Goal: Browse casually: Explore the website without a specific task or goal

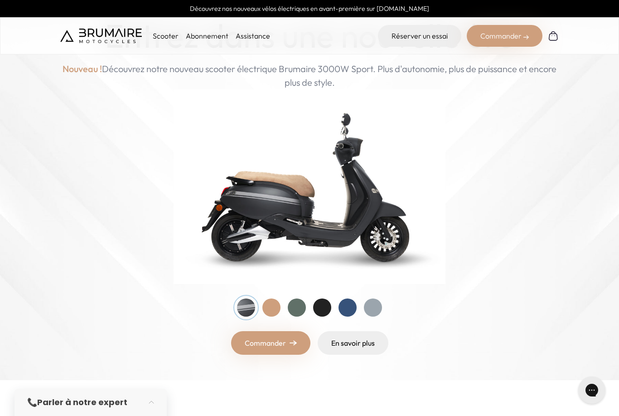
click at [369, 304] on div at bounding box center [373, 307] width 18 height 18
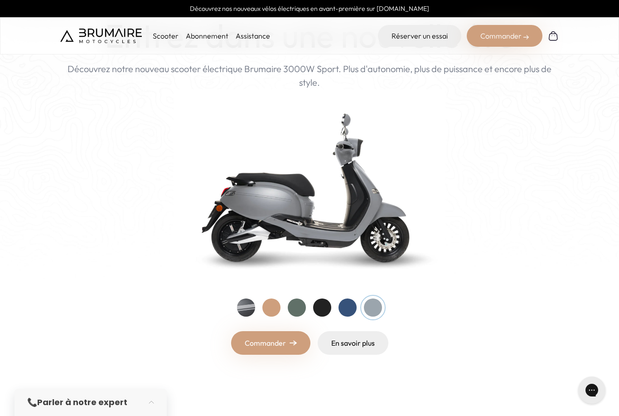
click at [349, 306] on div at bounding box center [348, 307] width 18 height 18
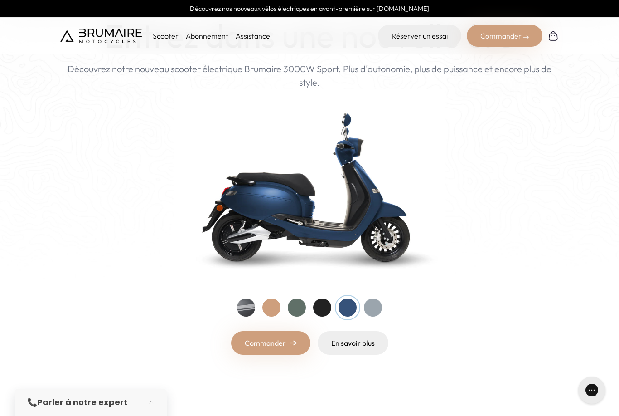
click at [289, 307] on div at bounding box center [297, 307] width 18 height 18
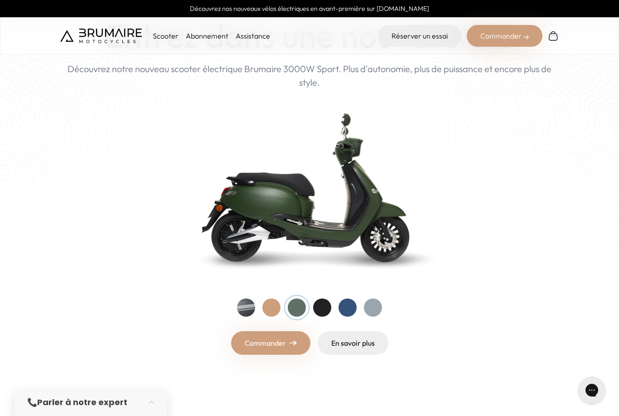
click at [256, 302] on div at bounding box center [309, 307] width 145 height 18
click at [242, 303] on div at bounding box center [246, 307] width 18 height 18
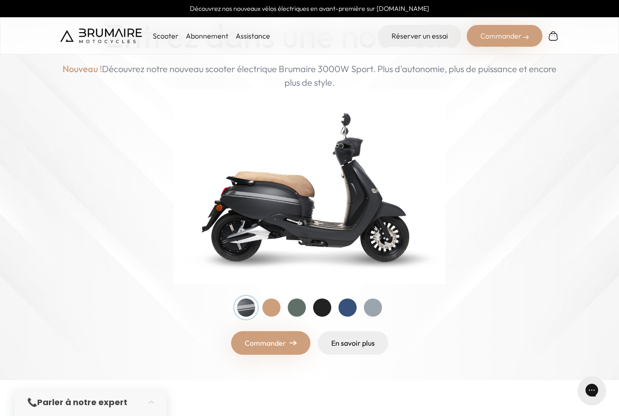
click at [321, 312] on div at bounding box center [322, 307] width 18 height 18
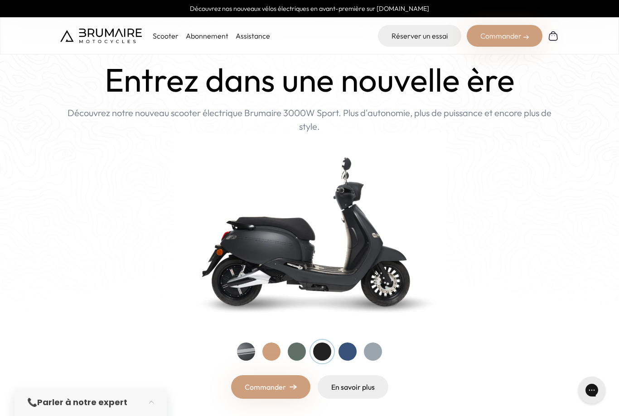
scroll to position [20, 0]
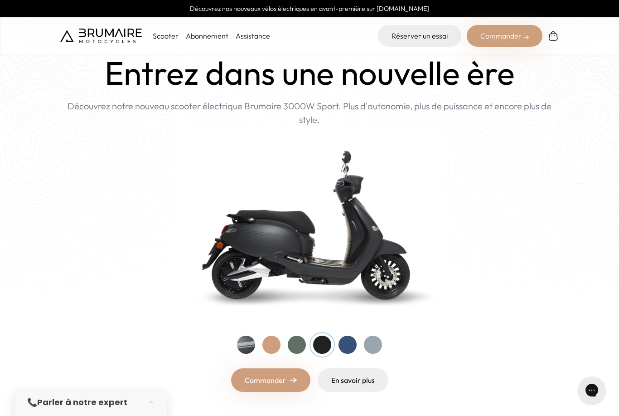
click at [342, 343] on div at bounding box center [348, 345] width 18 height 18
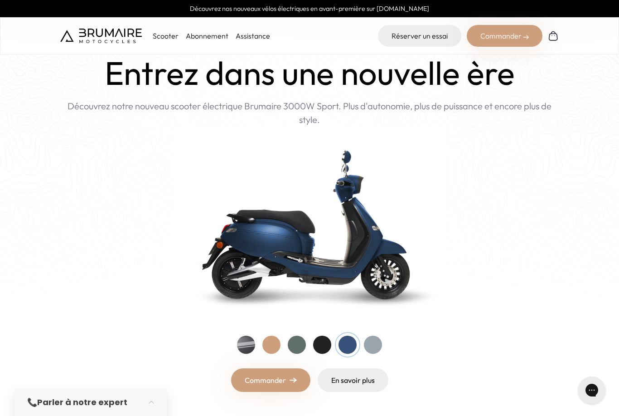
click at [374, 343] on div at bounding box center [373, 345] width 18 height 18
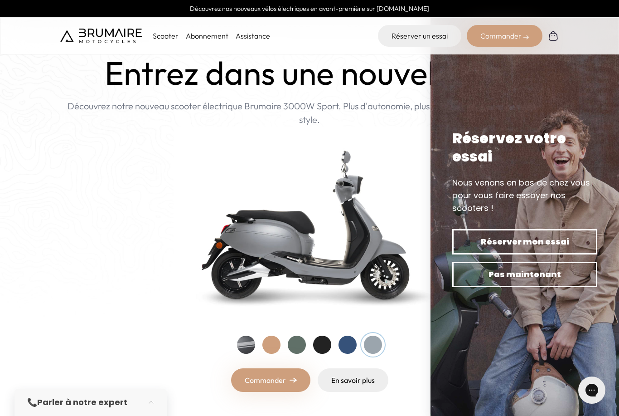
click at [414, 171] on img at bounding box center [310, 224] width 272 height 195
click at [619, 63] on img at bounding box center [525, 208] width 189 height 416
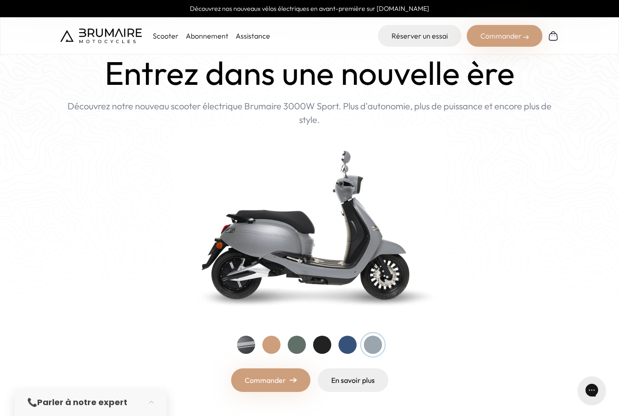
click at [316, 345] on div at bounding box center [322, 345] width 18 height 18
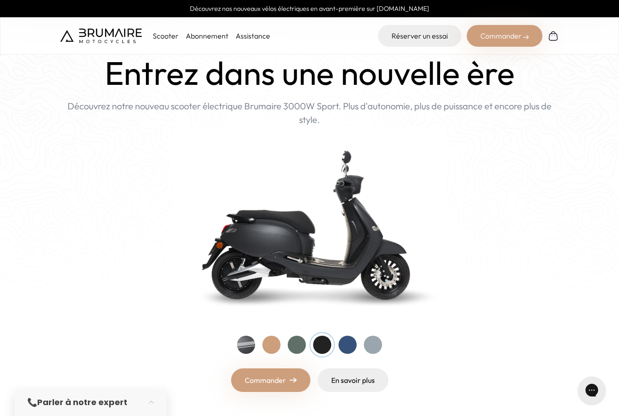
click at [344, 346] on div at bounding box center [348, 345] width 18 height 18
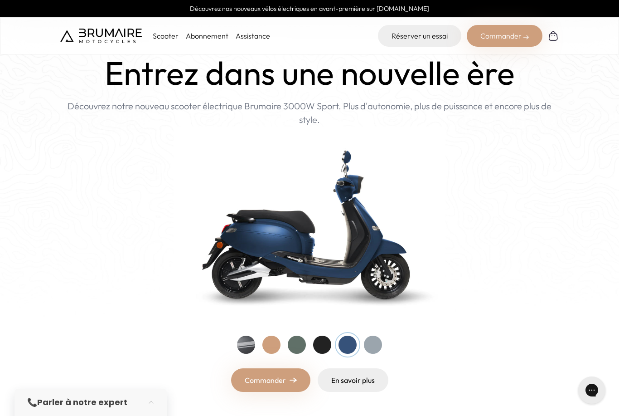
click at [375, 350] on div at bounding box center [373, 345] width 18 height 18
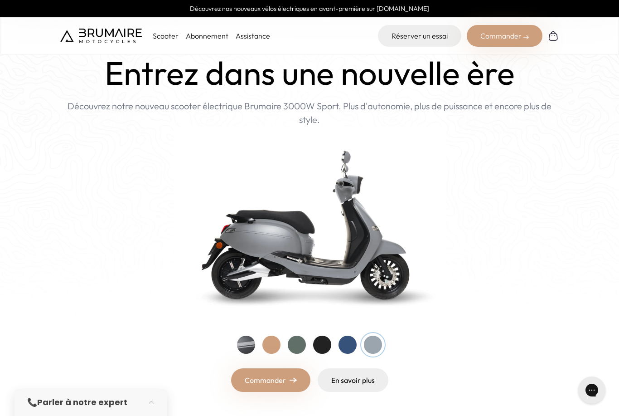
click at [348, 342] on div at bounding box center [348, 345] width 18 height 18
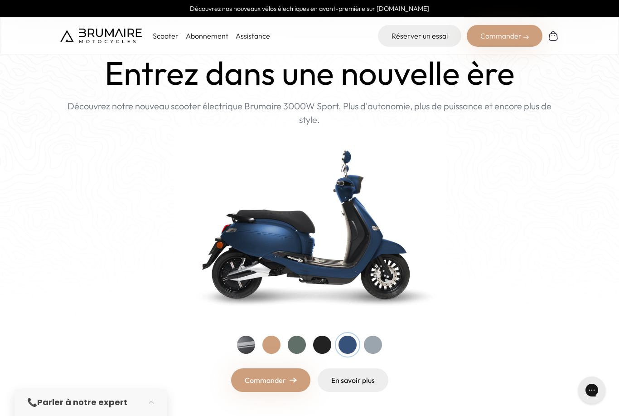
click at [322, 342] on html "Découvrez nos nouveaux vélos électriques en avant-première sur [DOMAIN_NAME] Sc…" at bounding box center [309, 188] width 619 height 416
click at [322, 342] on div at bounding box center [322, 345] width 18 height 18
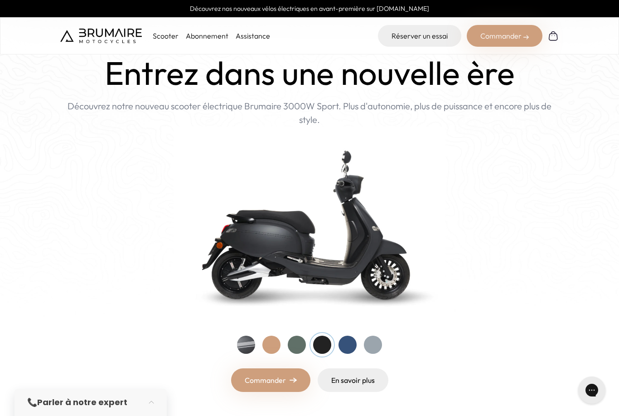
click at [376, 350] on div at bounding box center [373, 345] width 18 height 18
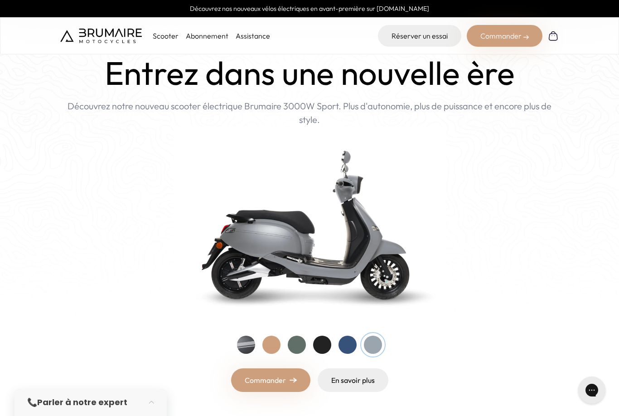
click at [328, 334] on div "Entrez dans une nouvelle ère Nouveau ! Découvrez notre nouveau scooter électriq…" at bounding box center [309, 222] width 499 height 337
click at [323, 342] on div at bounding box center [322, 345] width 18 height 18
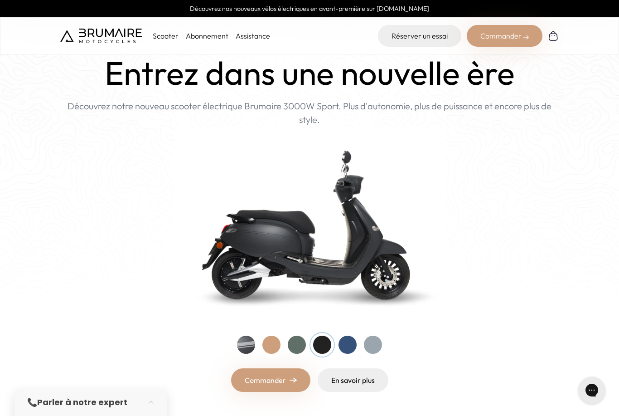
click at [344, 347] on div at bounding box center [348, 345] width 18 height 18
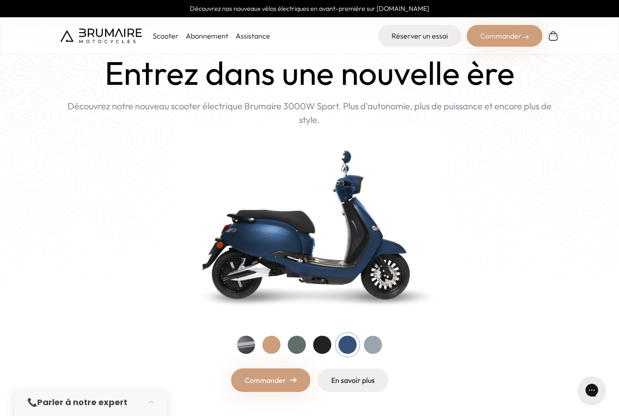
click at [373, 345] on div at bounding box center [373, 345] width 18 height 18
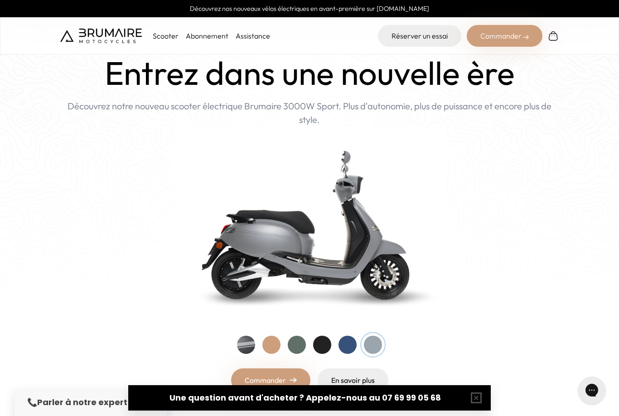
click at [332, 340] on div at bounding box center [309, 345] width 145 height 18
click at [320, 346] on div at bounding box center [322, 345] width 18 height 18
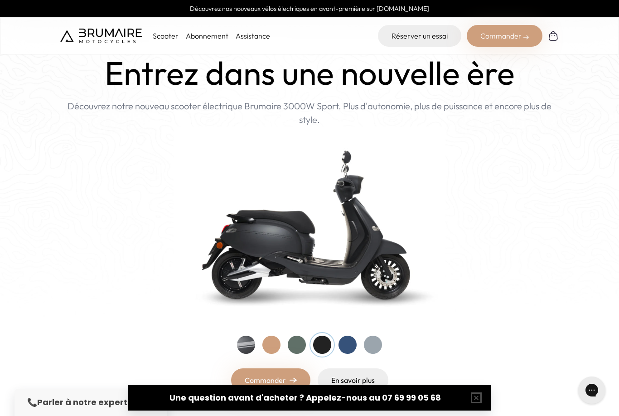
click at [366, 284] on img at bounding box center [310, 224] width 272 height 195
click at [341, 348] on div at bounding box center [348, 345] width 18 height 18
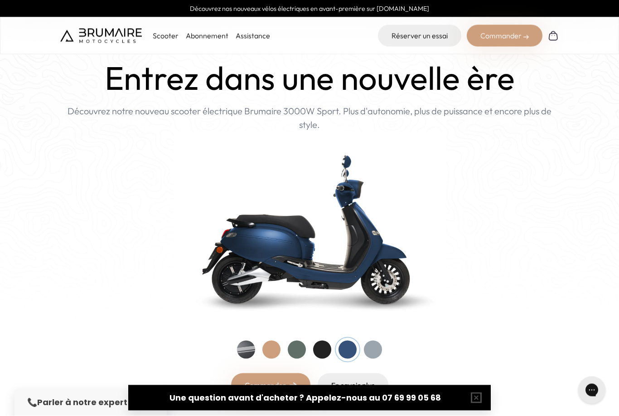
scroll to position [15, 0]
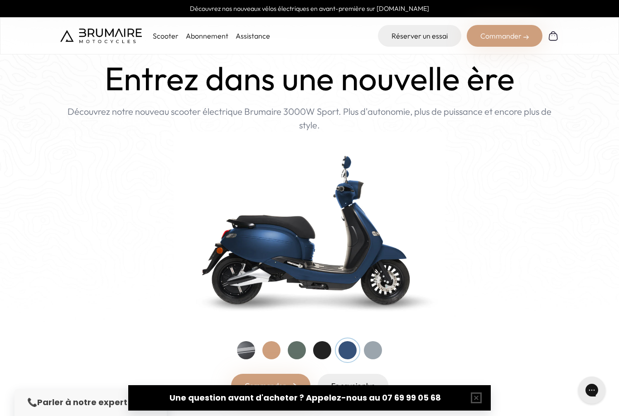
click at [376, 350] on div at bounding box center [373, 350] width 18 height 18
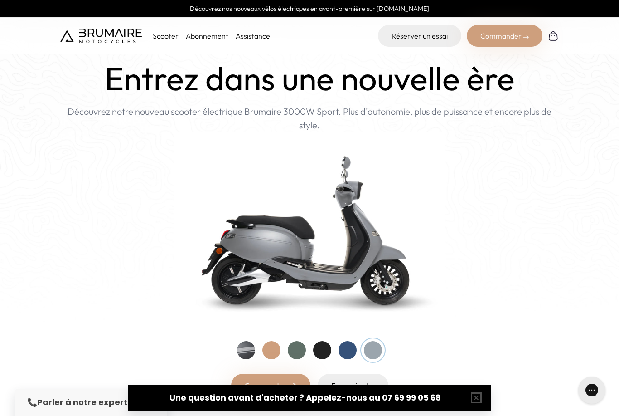
click at [336, 348] on div at bounding box center [309, 350] width 145 height 18
click at [341, 349] on div at bounding box center [348, 350] width 18 height 18
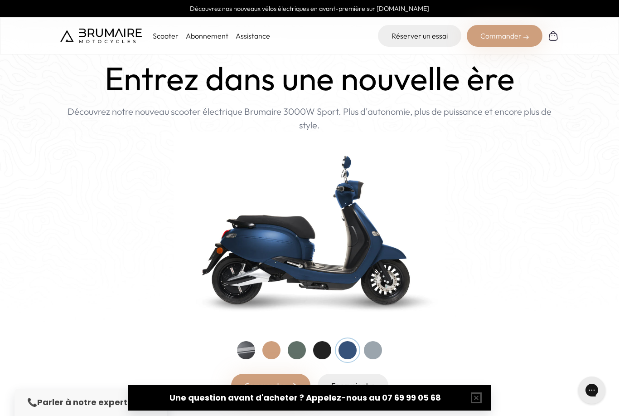
click at [322, 345] on div at bounding box center [322, 350] width 18 height 18
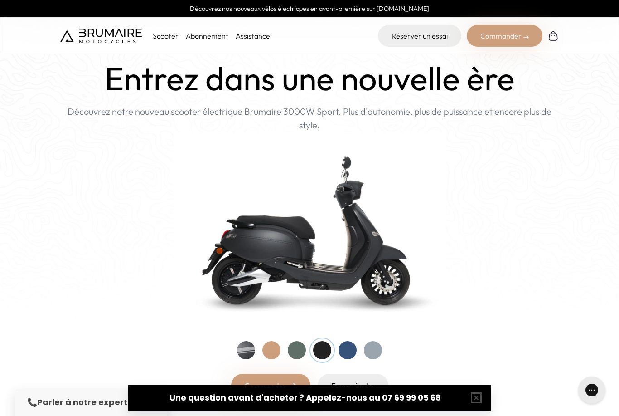
click at [349, 351] on div at bounding box center [348, 350] width 18 height 18
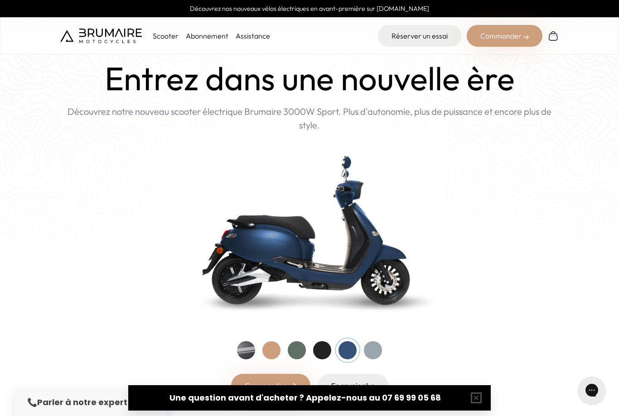
click at [375, 356] on div at bounding box center [373, 350] width 18 height 18
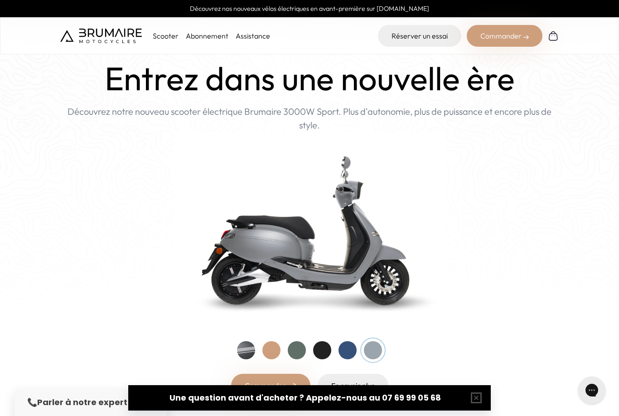
click at [323, 347] on div at bounding box center [322, 350] width 18 height 18
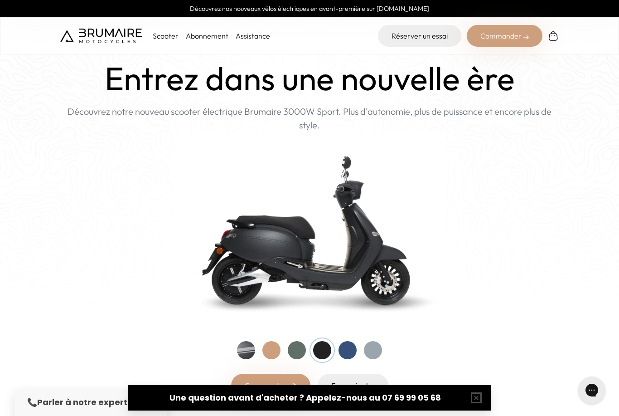
click at [344, 348] on div at bounding box center [348, 350] width 18 height 18
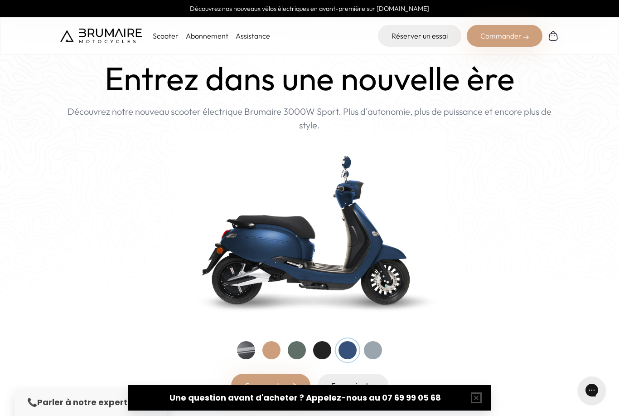
click at [374, 349] on div at bounding box center [373, 350] width 18 height 18
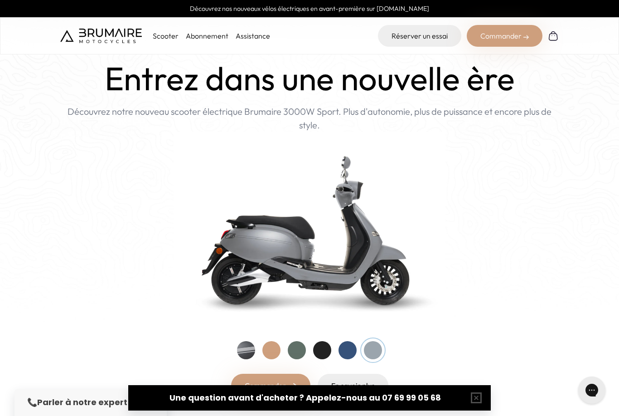
click at [340, 354] on div at bounding box center [348, 350] width 18 height 18
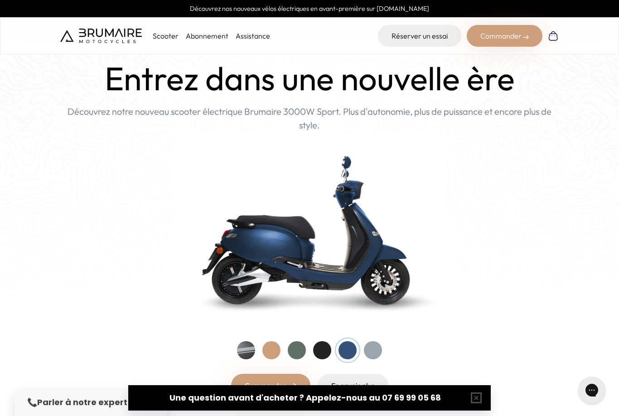
click at [317, 348] on div at bounding box center [322, 350] width 18 height 18
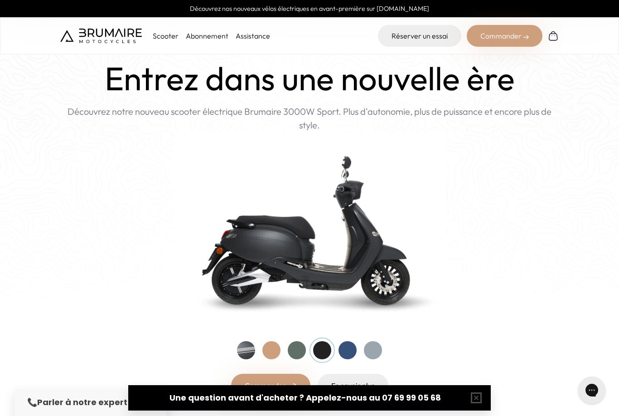
click at [341, 350] on div at bounding box center [348, 350] width 18 height 18
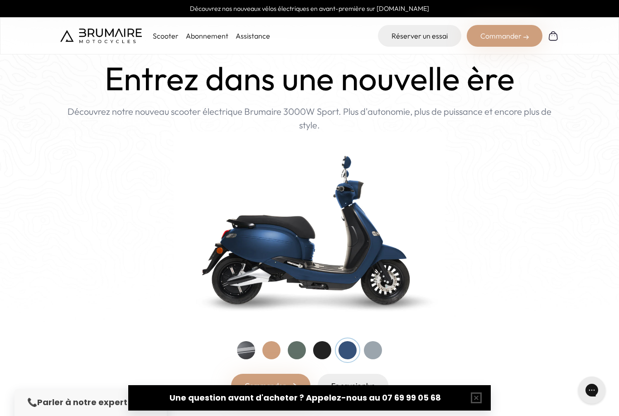
click at [372, 350] on div at bounding box center [373, 350] width 18 height 18
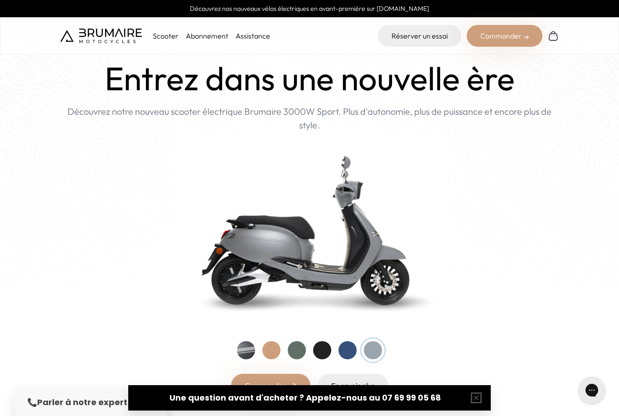
click at [350, 353] on div at bounding box center [348, 350] width 18 height 18
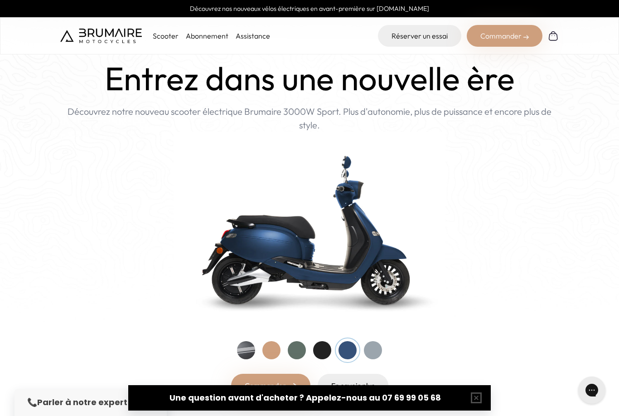
click at [325, 349] on div at bounding box center [322, 350] width 18 height 18
